Goal: Information Seeking & Learning: Learn about a topic

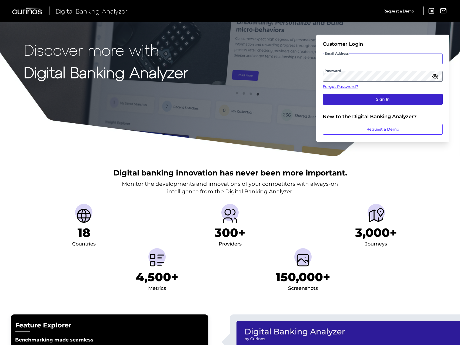
type input "[EMAIL_ADDRESS][PERSON_NAME][DOMAIN_NAME]"
click at [355, 104] on button "Sign In" at bounding box center [383, 99] width 120 height 11
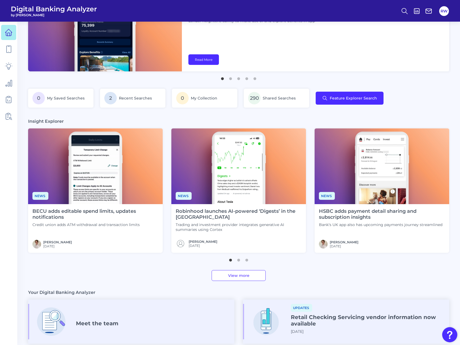
scroll to position [54, 0]
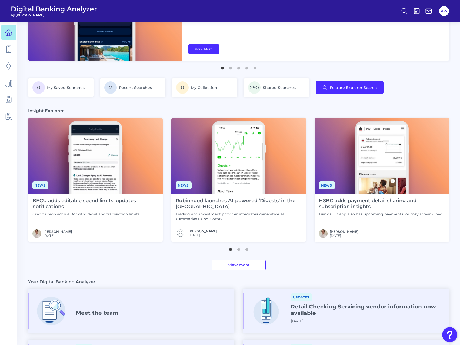
click at [234, 264] on link "View more" at bounding box center [239, 265] width 54 height 11
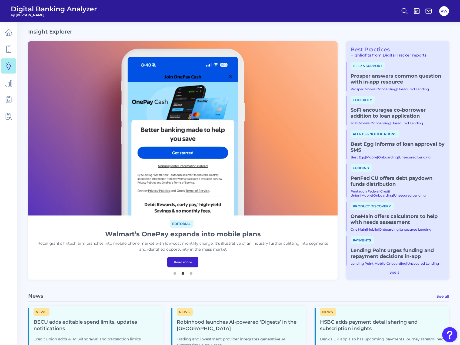
click at [375, 51] on link "Best Practices" at bounding box center [369, 49] width 44 height 6
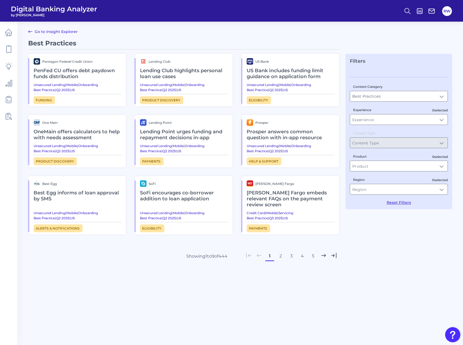
click at [315, 203] on h2 "[PERSON_NAME] Fargo embeds relevant FAQs on the payment review screen" at bounding box center [290, 199] width 88 height 24
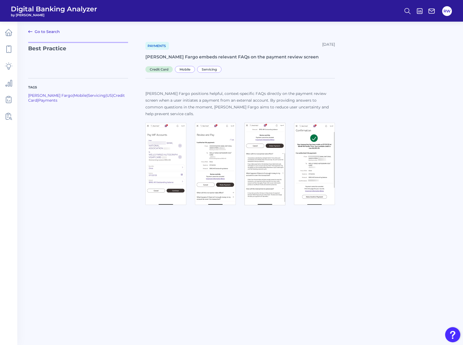
click at [42, 33] on link "Go to Search" at bounding box center [44, 31] width 32 height 6
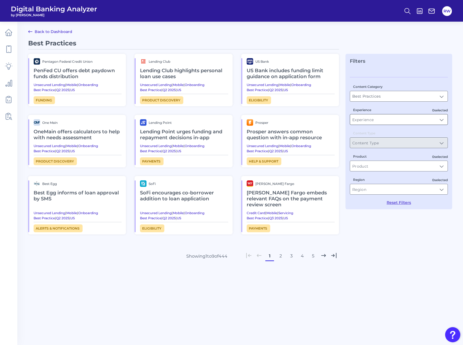
click at [400, 118] on input "Experience" at bounding box center [398, 119] width 97 height 10
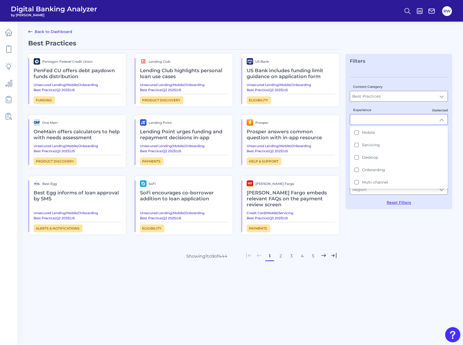
click at [400, 118] on input "Experience" at bounding box center [398, 119] width 97 height 10
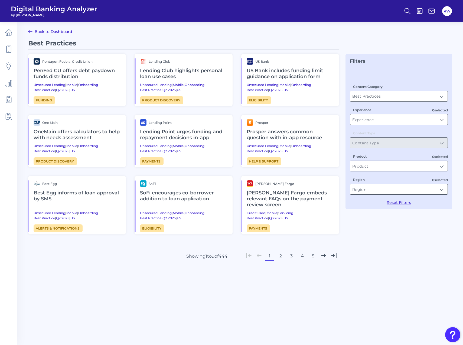
click at [387, 191] on input "Region" at bounding box center [398, 189] width 97 height 10
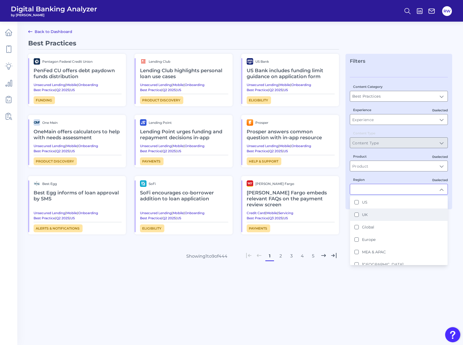
click at [374, 210] on li "UK" at bounding box center [398, 215] width 97 height 12
type input "UK"
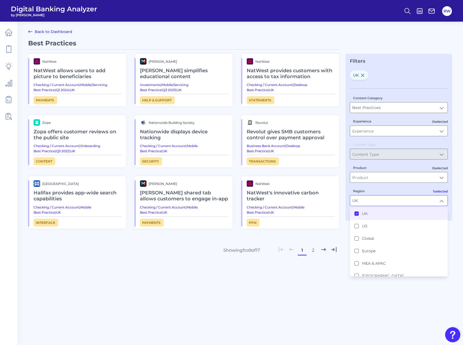
click at [456, 202] on main "Back to Dashboard Best Practices NatWest NatWest allows users to add picture to…" at bounding box center [231, 172] width 463 height 345
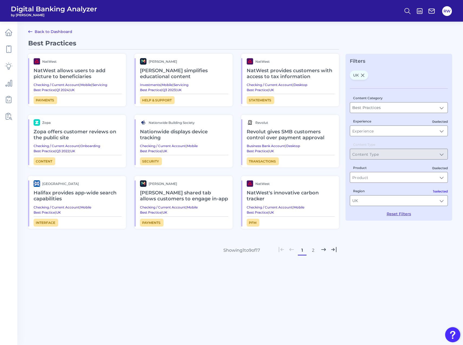
click at [391, 281] on div "Best Practices NatWest NatWest allows users to add picture to beneficiaries Che…" at bounding box center [240, 166] width 424 height 255
